Goal: Check status: Check status

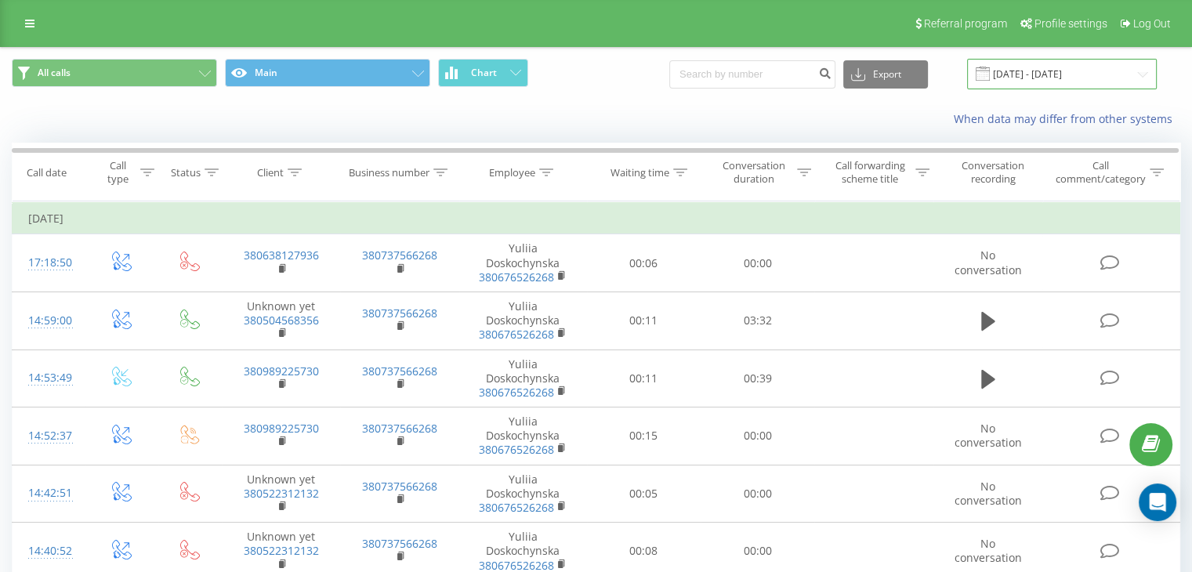
click at [1051, 64] on input "[DATE] - [DATE]" at bounding box center [1062, 74] width 190 height 31
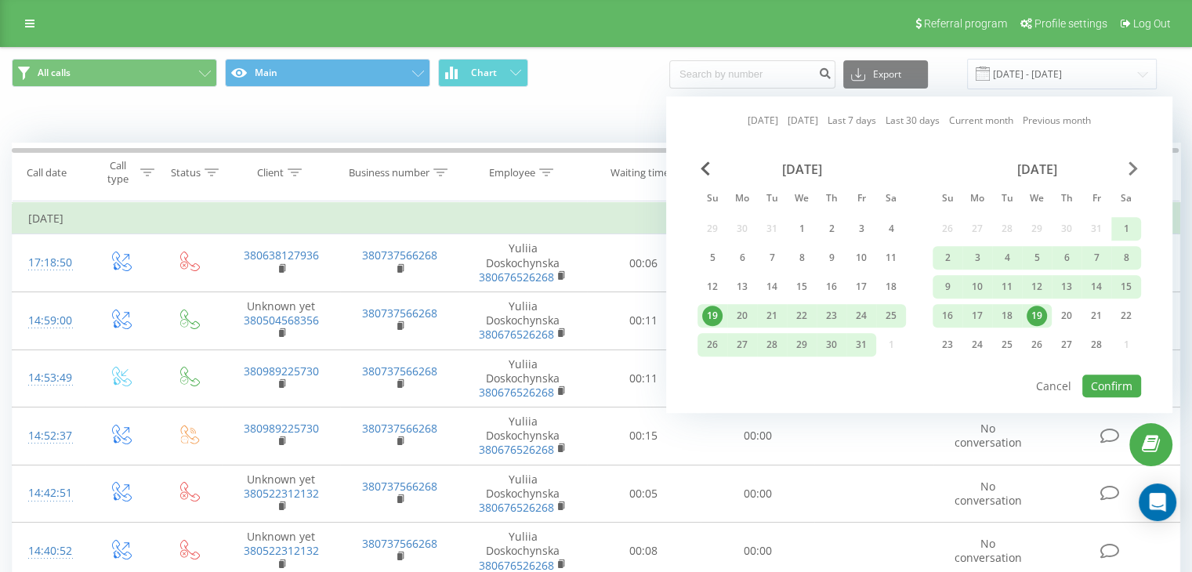
click at [1133, 169] on span "Next Month" at bounding box center [1133, 168] width 9 height 14
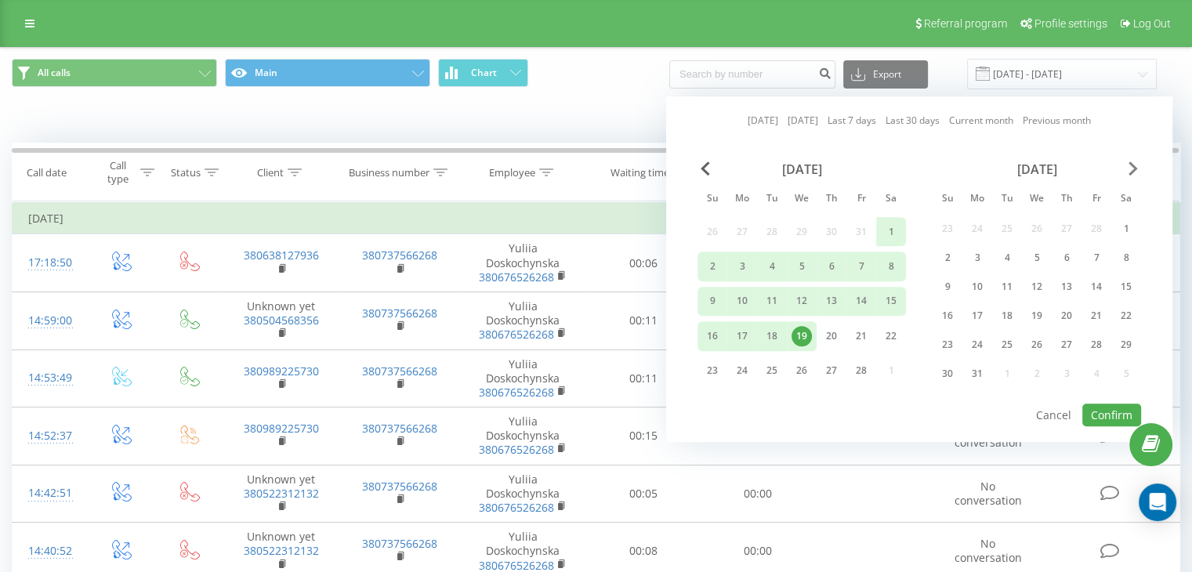
click at [1133, 169] on span "Next Month" at bounding box center [1133, 168] width 9 height 14
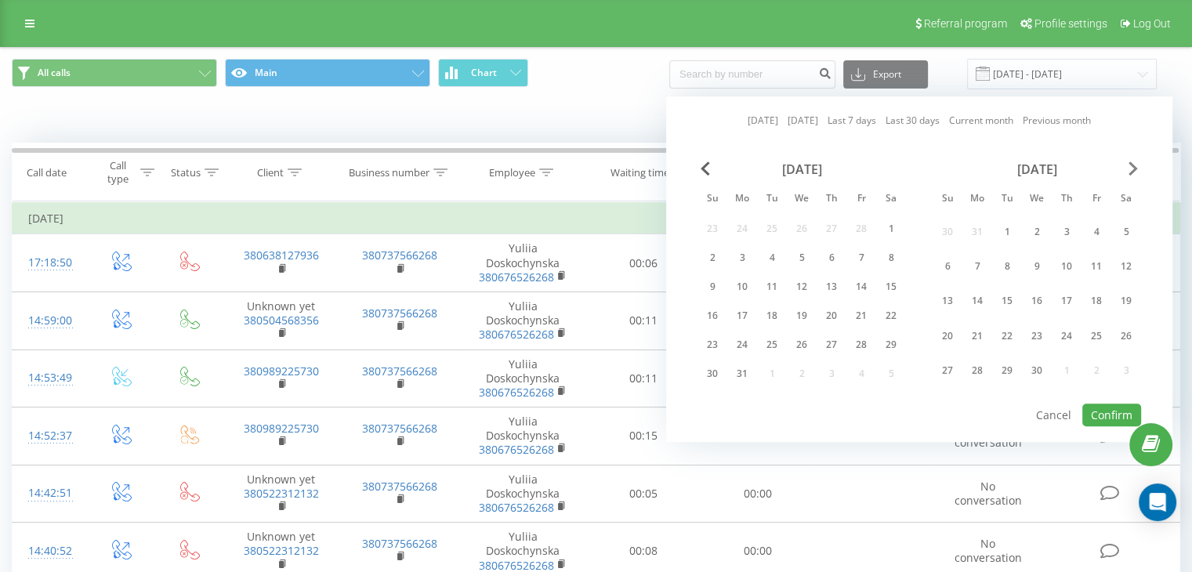
click at [1133, 169] on span "Next Month" at bounding box center [1133, 168] width 9 height 14
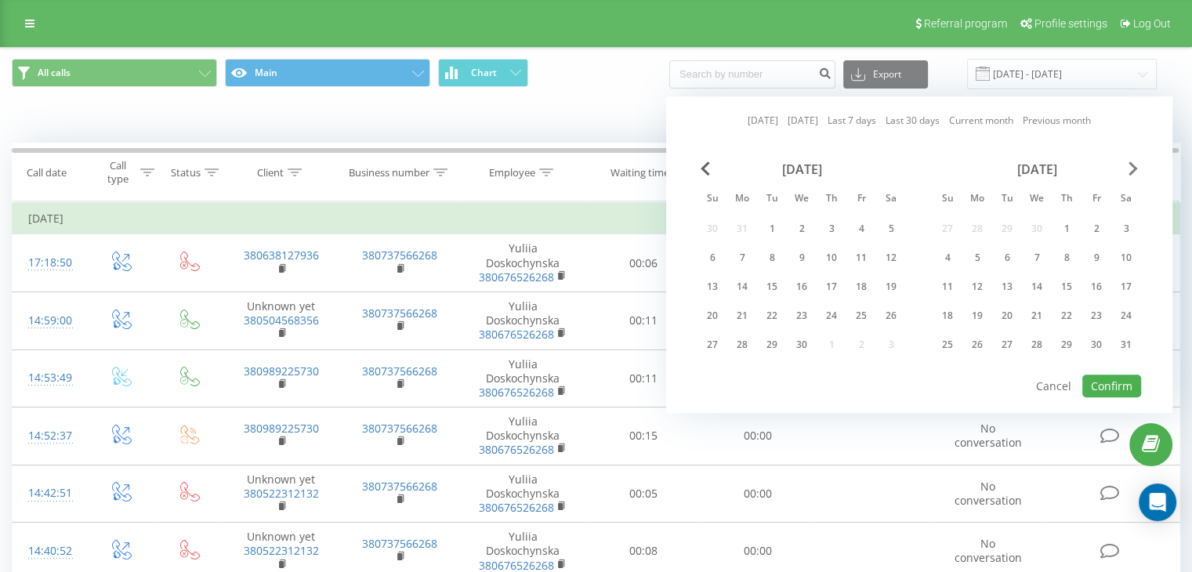
click at [1133, 169] on span "Next Month" at bounding box center [1133, 168] width 9 height 14
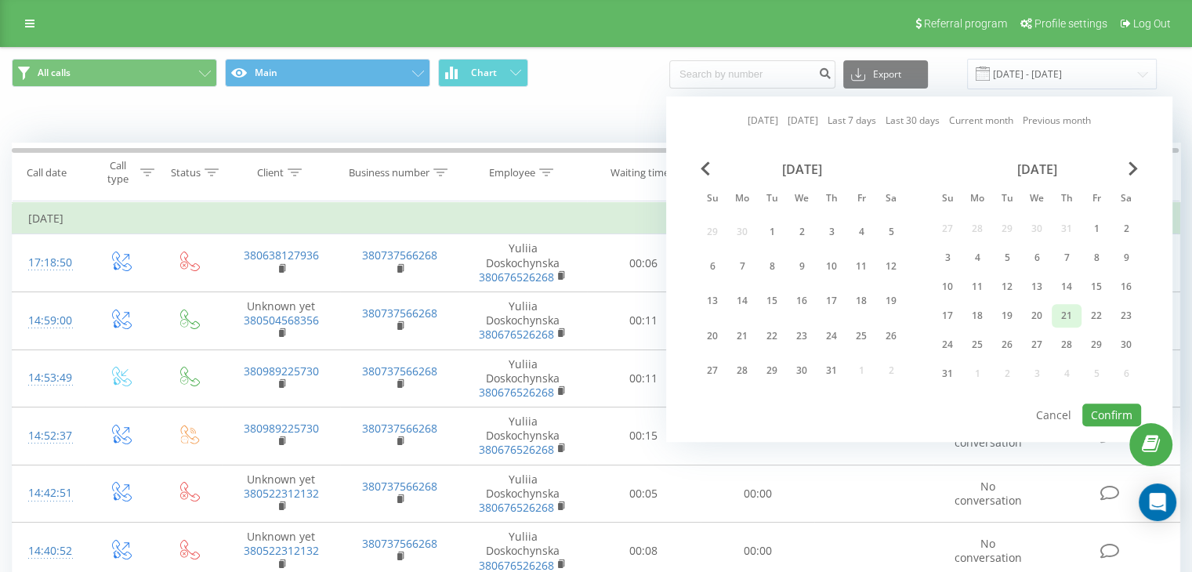
click at [1061, 309] on div "21" at bounding box center [1067, 316] width 20 height 20
click at [1101, 408] on button "Confirm" at bounding box center [1112, 415] width 59 height 23
type input "[DATE] - [DATE]"
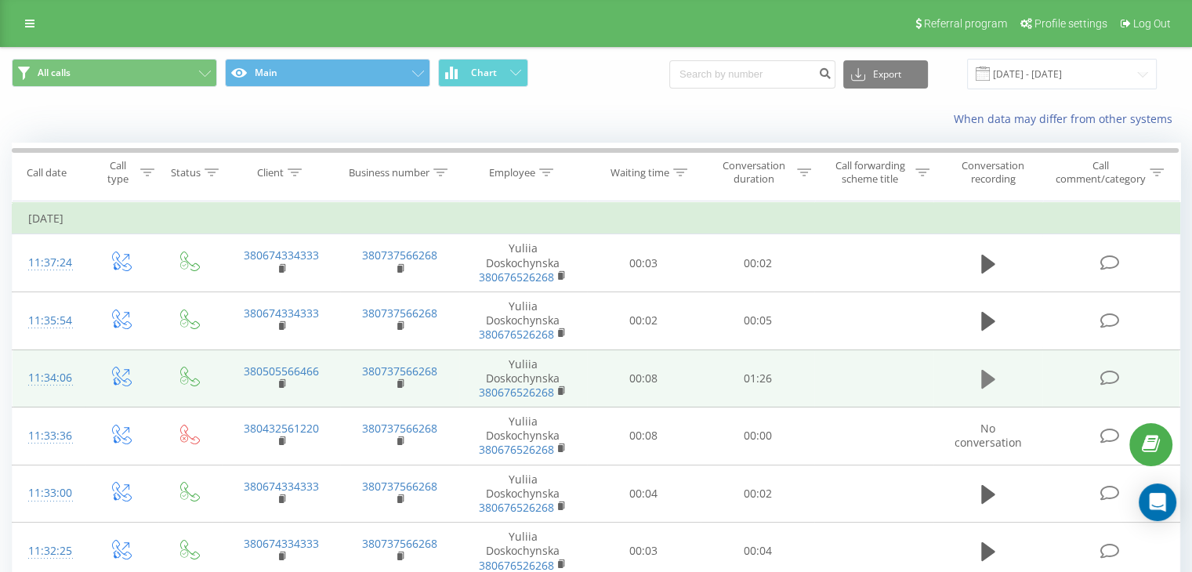
click at [995, 373] on button at bounding box center [989, 380] width 24 height 24
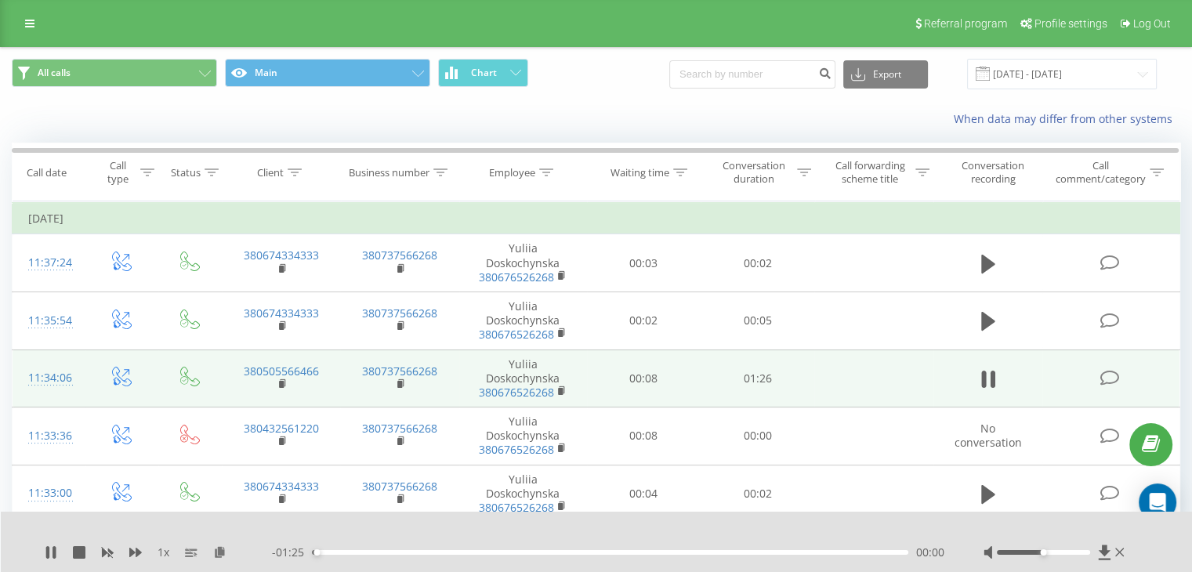
click at [1055, 556] on div at bounding box center [1056, 553] width 144 height 16
drag, startPoint x: 1043, startPoint y: 553, endPoint x: 1086, endPoint y: 556, distance: 43.2
click at [1086, 556] on div at bounding box center [1056, 553] width 144 height 16
drag, startPoint x: 48, startPoint y: 548, endPoint x: 223, endPoint y: 554, distance: 175.7
click at [57, 547] on div "1 x" at bounding box center [158, 553] width 227 height 16
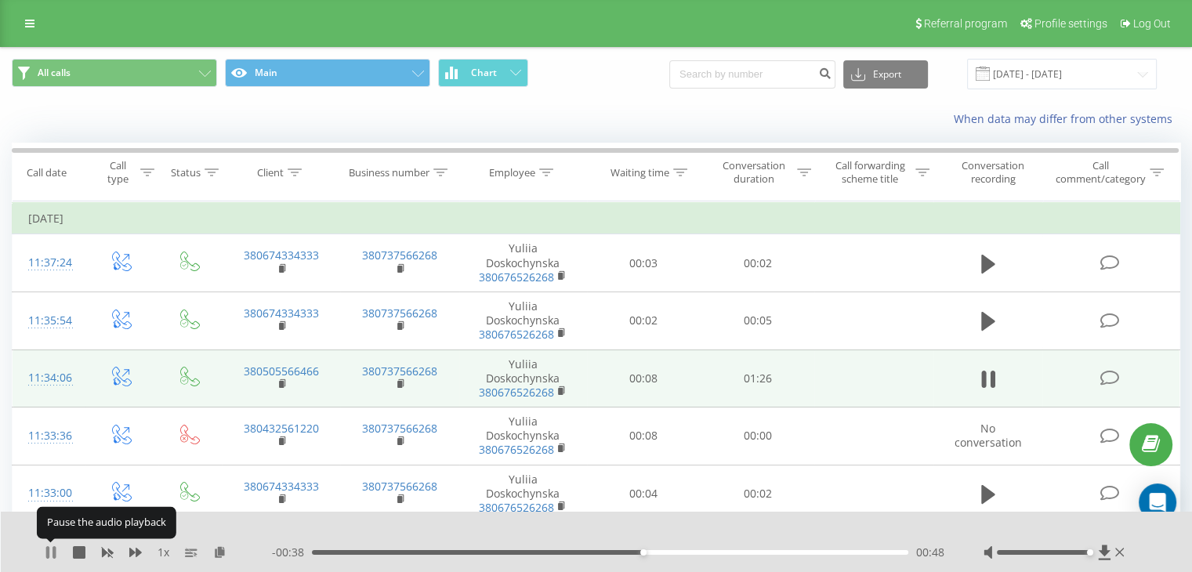
click at [52, 553] on icon at bounding box center [51, 552] width 13 height 13
click at [47, 546] on icon at bounding box center [50, 552] width 9 height 13
click at [50, 554] on icon at bounding box center [51, 552] width 13 height 13
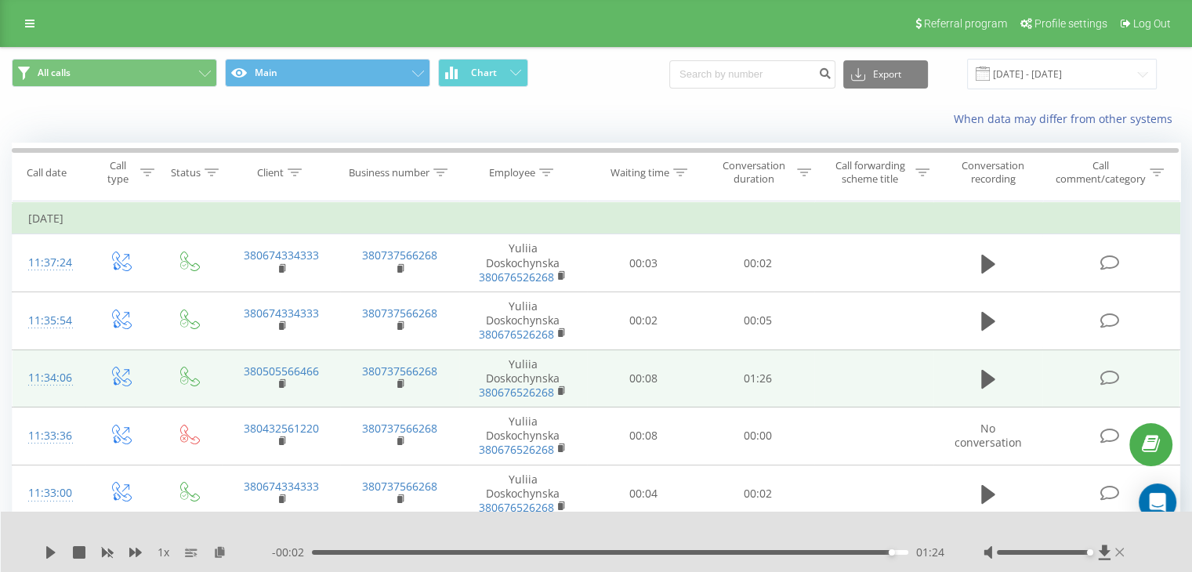
click at [1119, 550] on icon at bounding box center [1120, 552] width 9 height 13
